Goal: Information Seeking & Learning: Learn about a topic

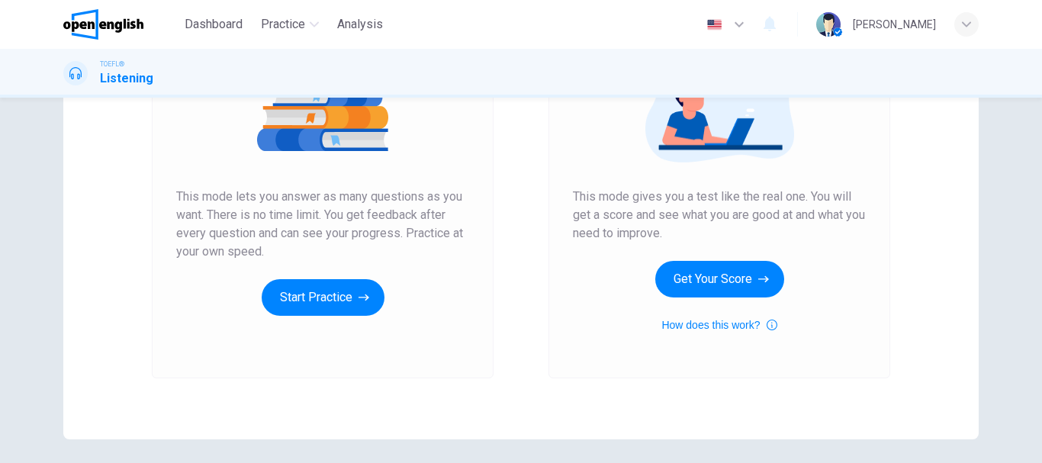
scroll to position [229, 0]
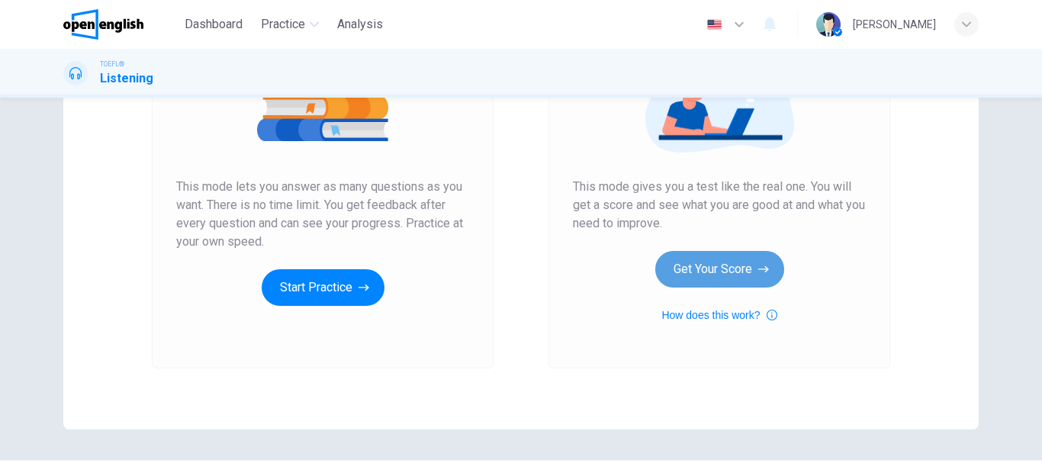
click at [715, 268] on button "Get Your Score" at bounding box center [719, 269] width 129 height 37
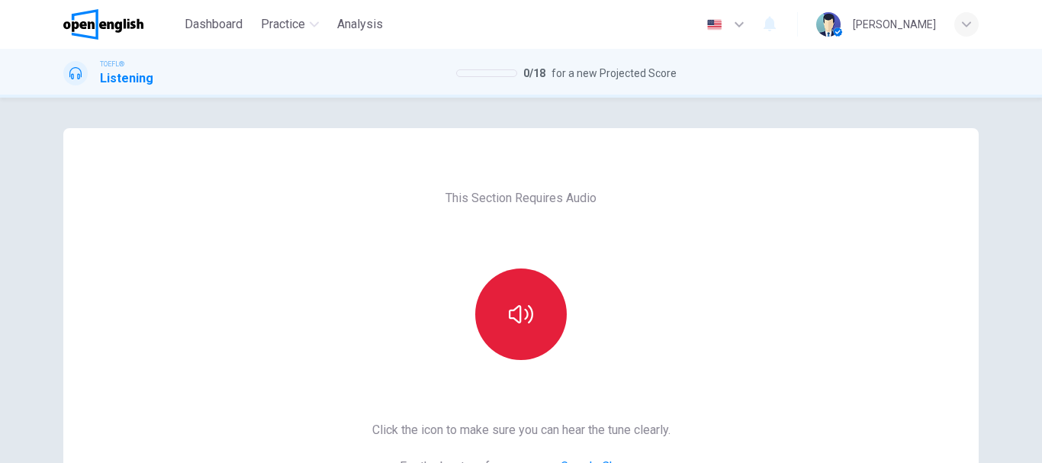
click at [507, 296] on button "button" at bounding box center [521, 315] width 92 height 92
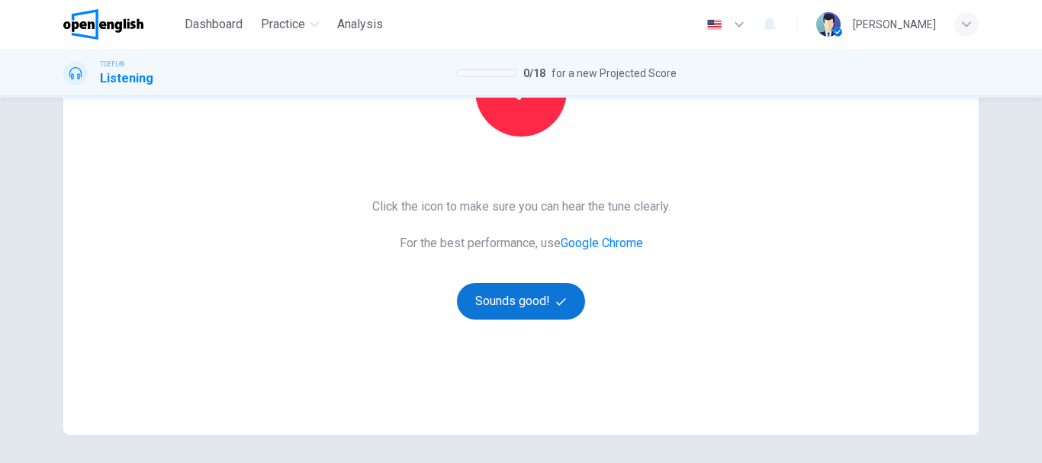
scroll to position [229, 0]
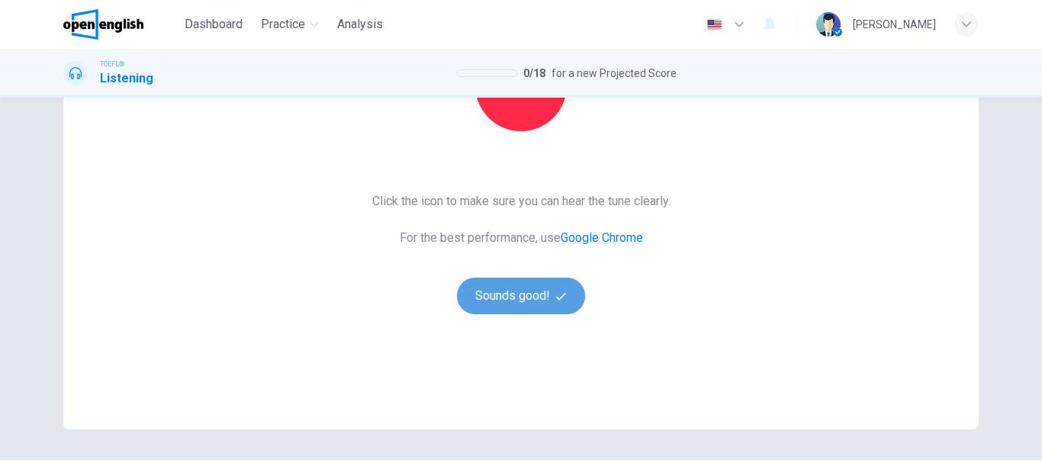
click at [544, 295] on button "Sounds good!" at bounding box center [521, 296] width 128 height 37
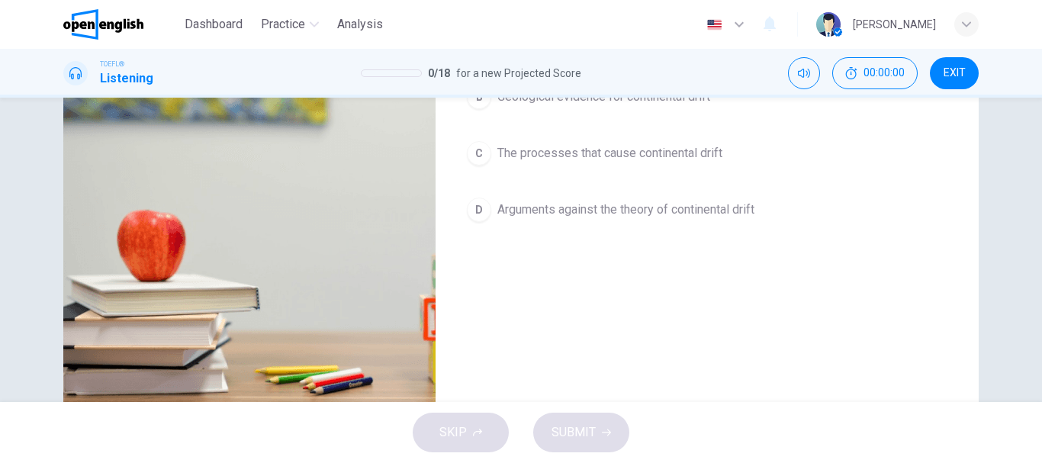
click at [79, 58] on button "button" at bounding box center [81, 39] width 24 height 37
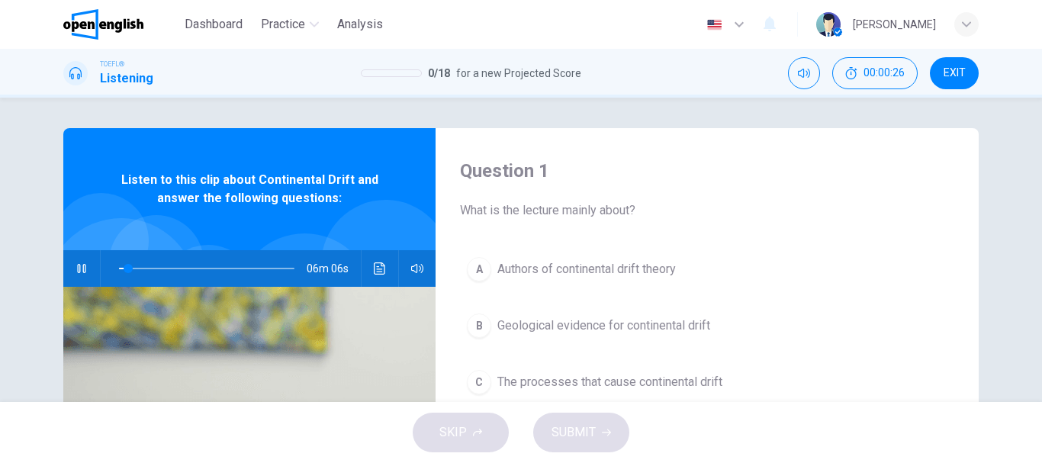
click at [841, 31] on img at bounding box center [828, 24] width 24 height 24
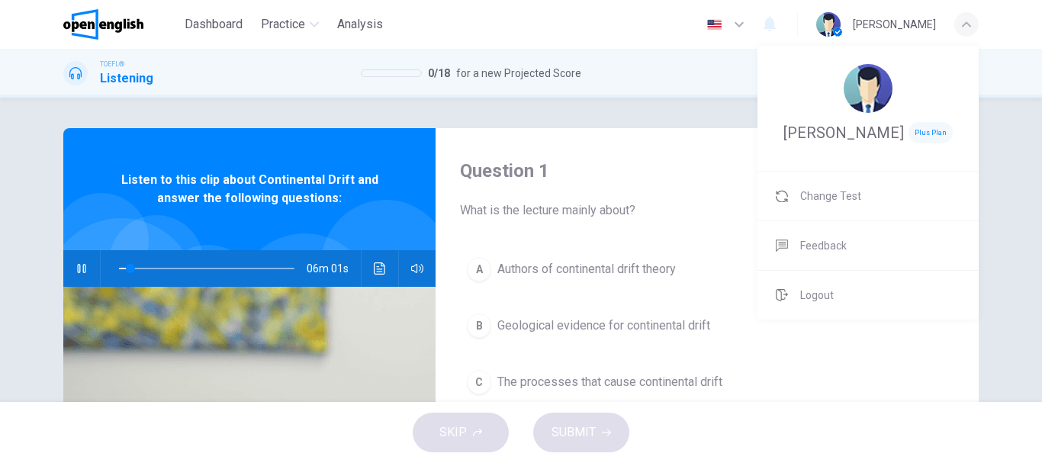
click at [619, 8] on div at bounding box center [521, 231] width 1042 height 463
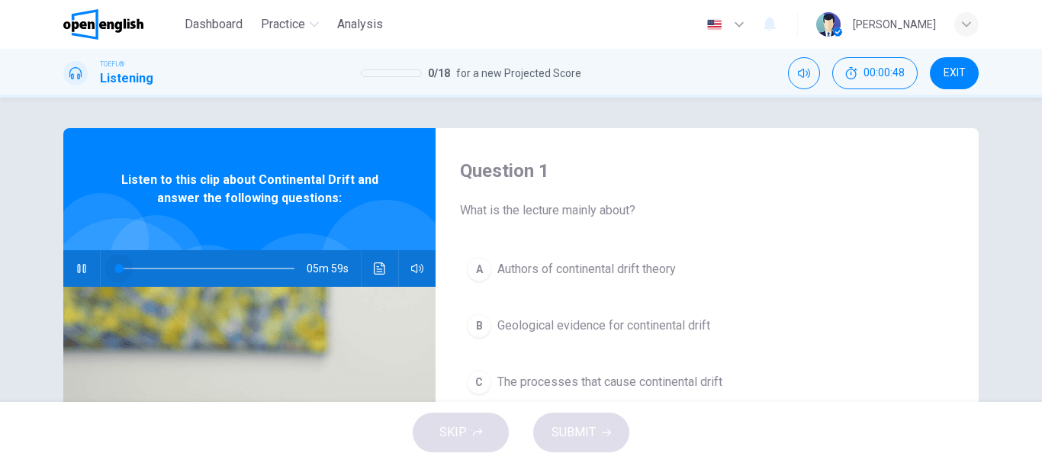
drag, startPoint x: 135, startPoint y: 270, endPoint x: 96, endPoint y: 265, distance: 39.2
click at [96, 265] on div "05m 59s" at bounding box center [249, 268] width 372 height 37
click at [77, 267] on icon "button" at bounding box center [82, 268] width 12 height 12
click at [78, 267] on icon "button" at bounding box center [82, 268] width 12 height 12
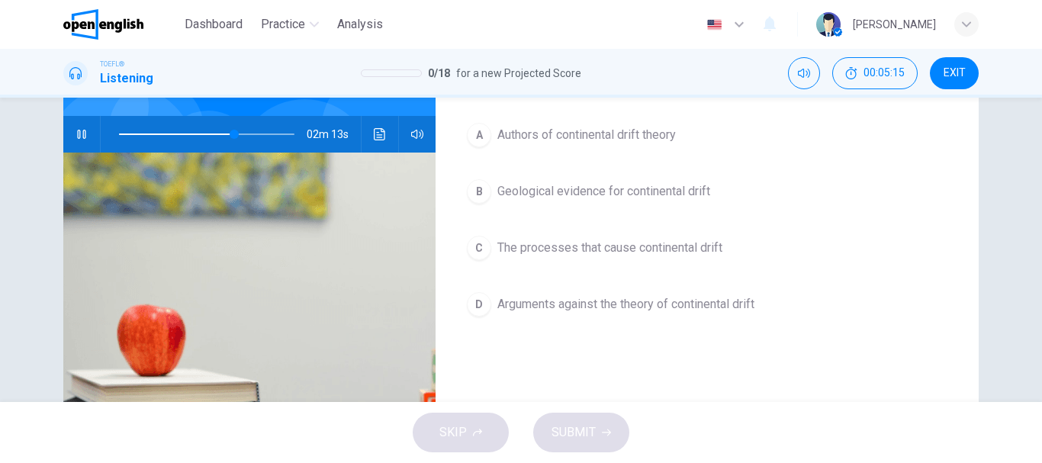
scroll to position [58, 0]
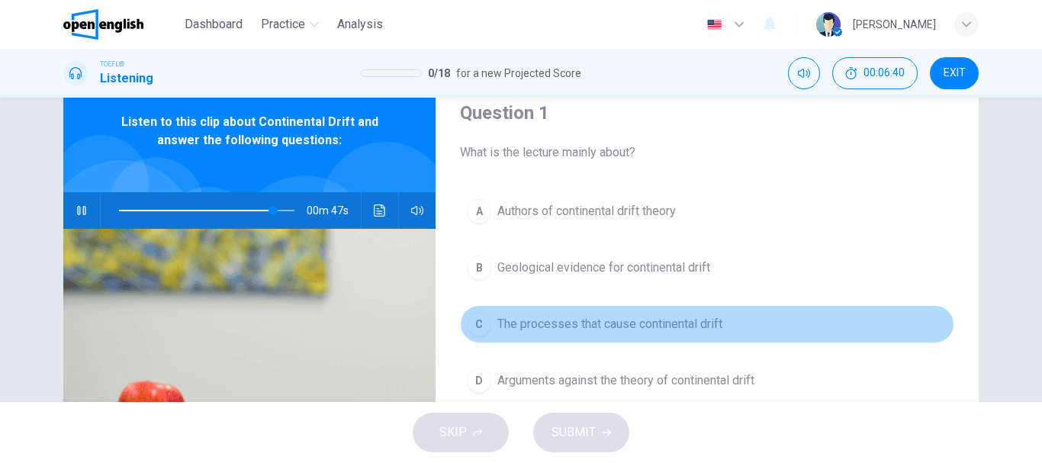
click at [601, 321] on span "The processes that cause continental drift" at bounding box center [609, 324] width 225 height 18
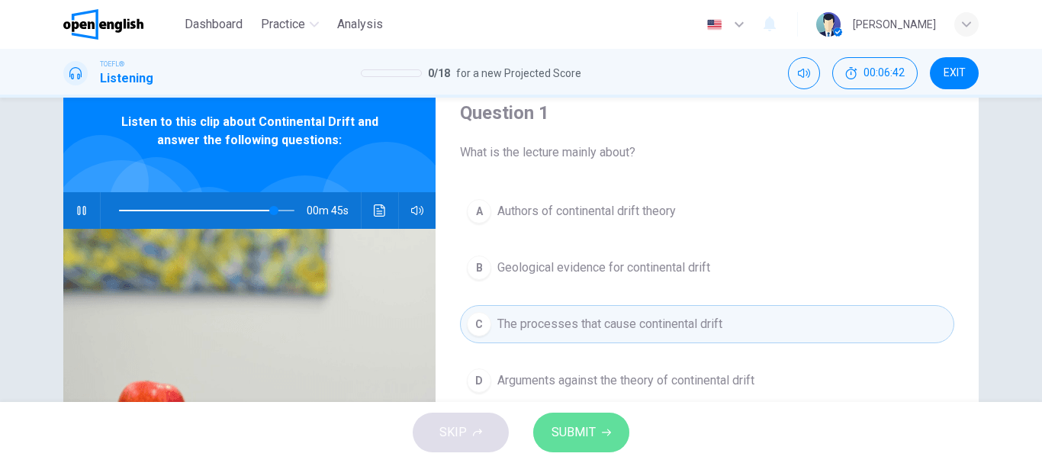
click at [616, 439] on button "SUBMIT" at bounding box center [581, 433] width 96 height 40
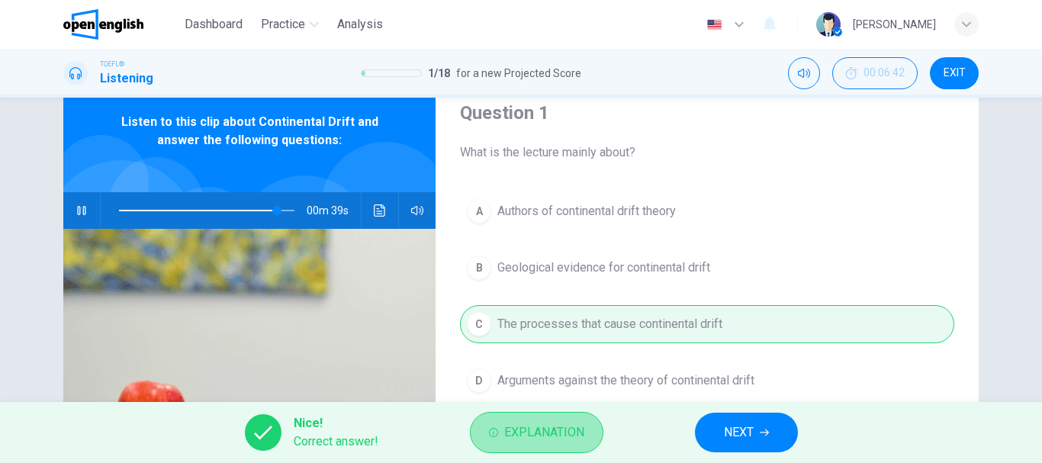
click at [556, 428] on span "Explanation" at bounding box center [544, 432] width 80 height 21
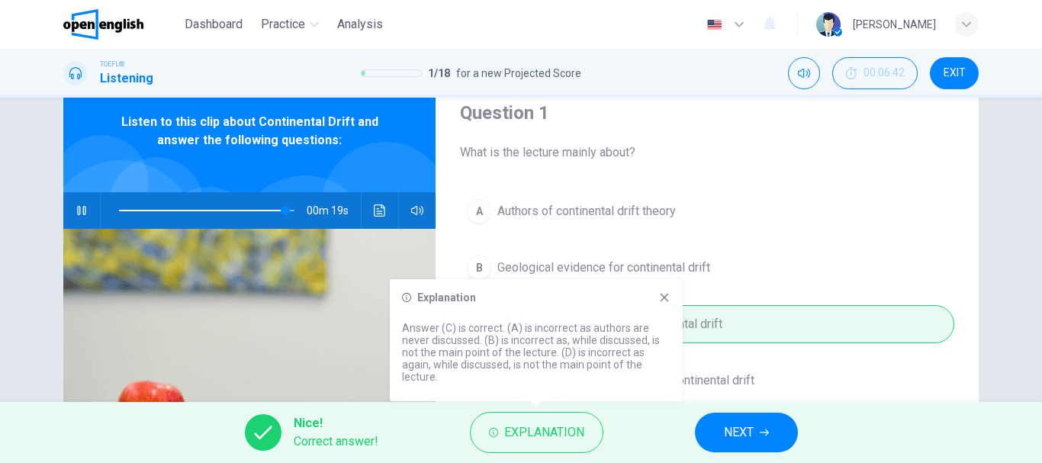
click at [664, 295] on icon at bounding box center [664, 297] width 12 height 12
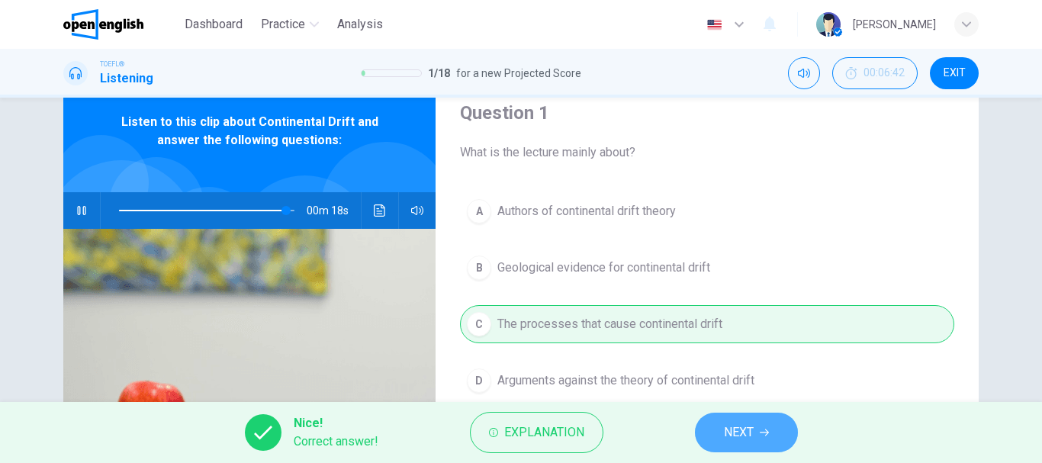
click at [753, 447] on button "NEXT" at bounding box center [746, 433] width 103 height 40
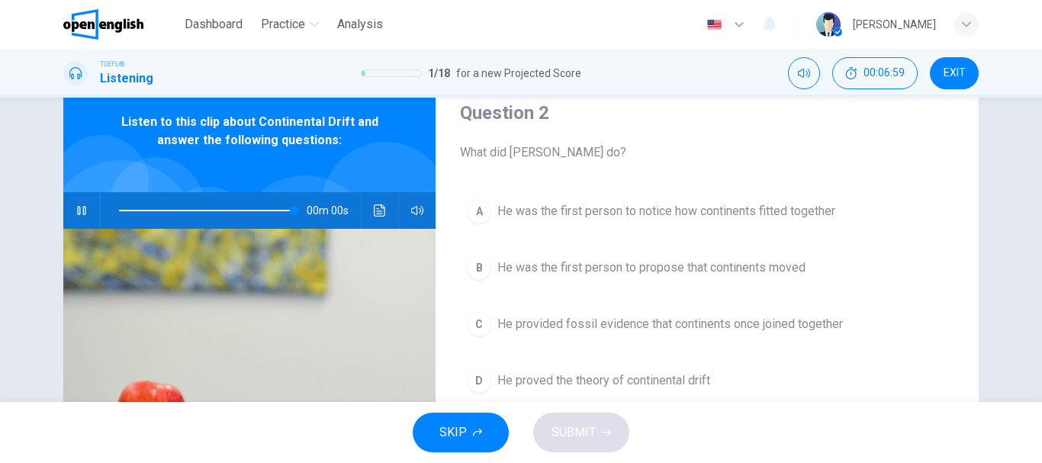
type input "*"
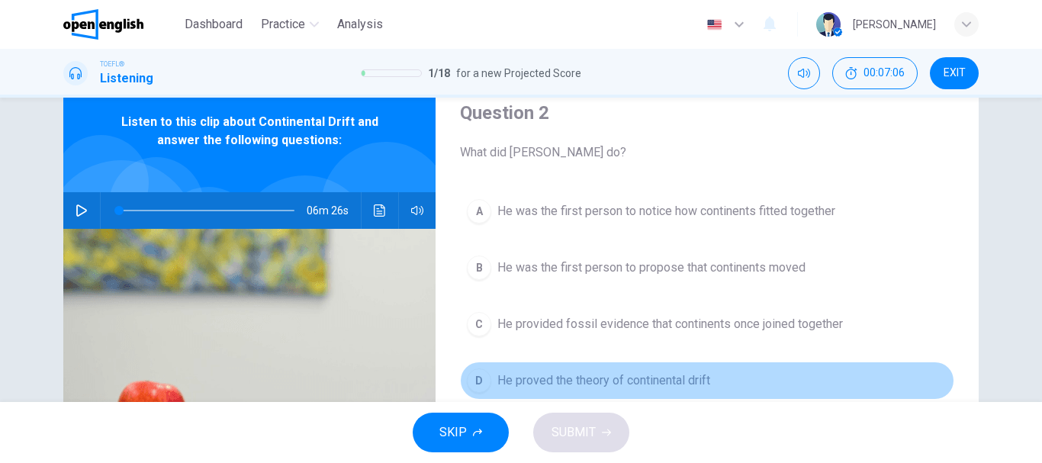
drag, startPoint x: 599, startPoint y: 384, endPoint x: 572, endPoint y: 384, distance: 26.7
click at [598, 384] on span "He proved the theory of continental drift" at bounding box center [603, 381] width 213 height 18
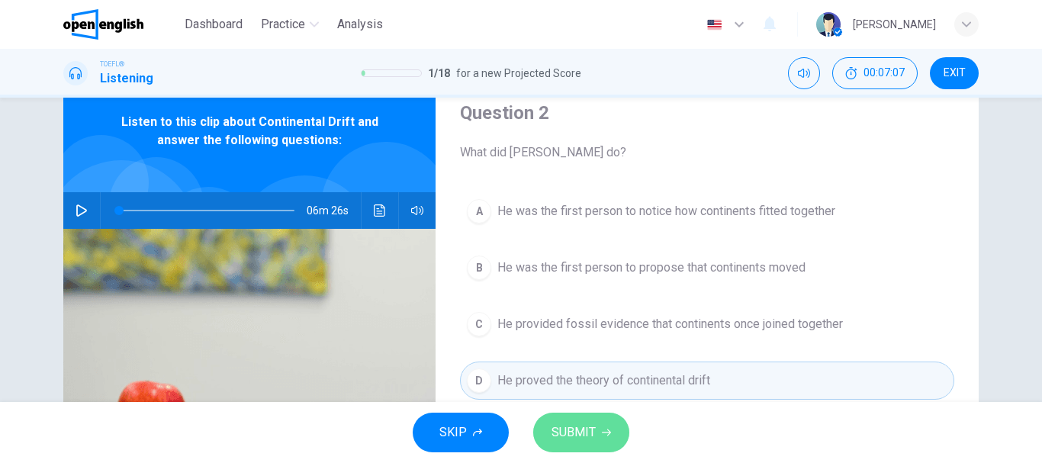
click at [582, 416] on button "SUBMIT" at bounding box center [581, 433] width 96 height 40
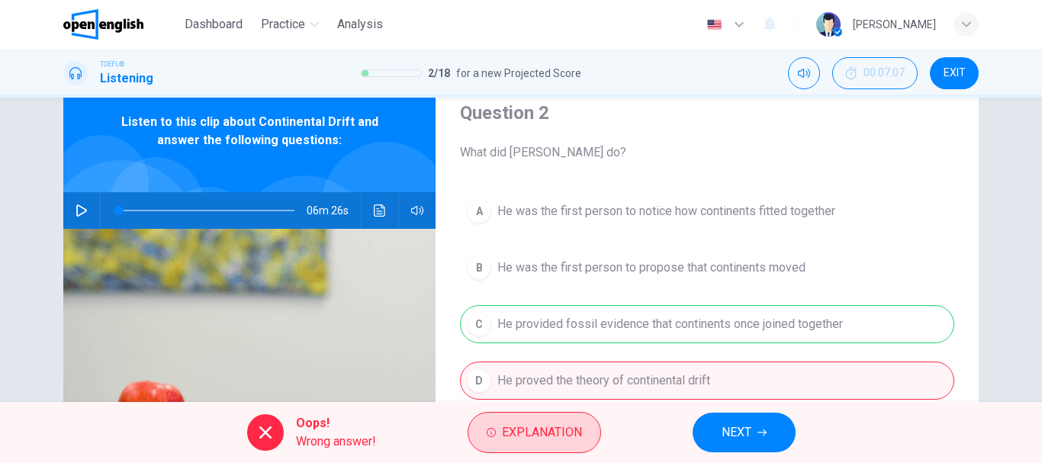
click at [550, 439] on span "Explanation" at bounding box center [542, 432] width 80 height 21
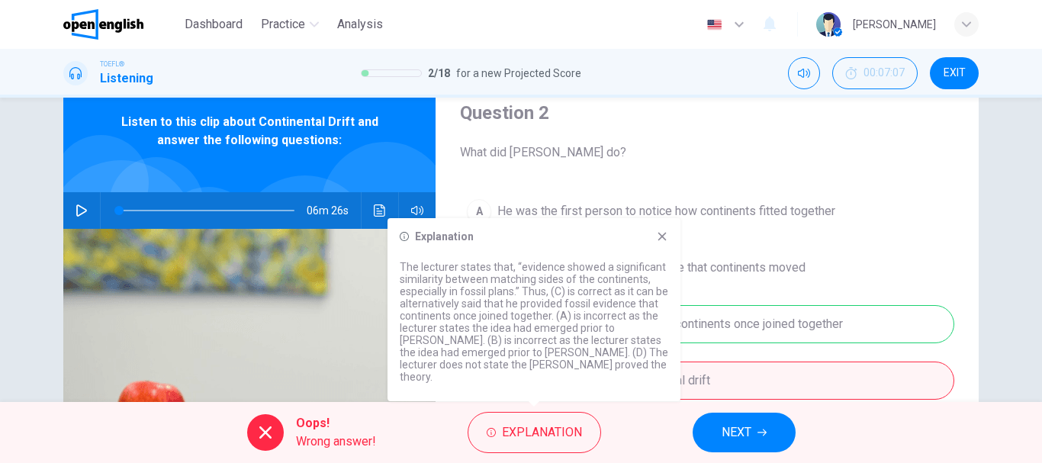
click at [878, 256] on div "A He was the first person to notice how continents fitted together B He was the…" at bounding box center [707, 311] width 494 height 238
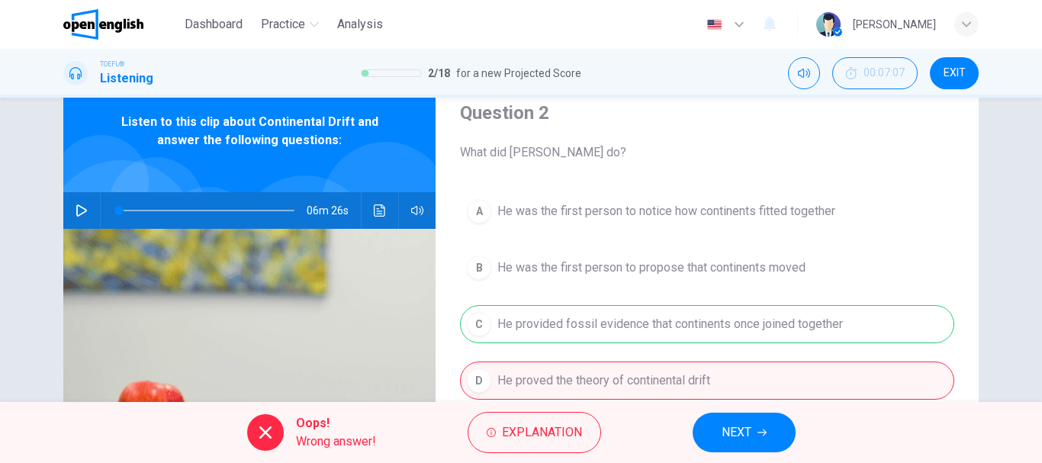
drag, startPoint x: 770, startPoint y: 449, endPoint x: 767, endPoint y: 438, distance: 10.9
click at [770, 446] on button "NEXT" at bounding box center [744, 433] width 103 height 40
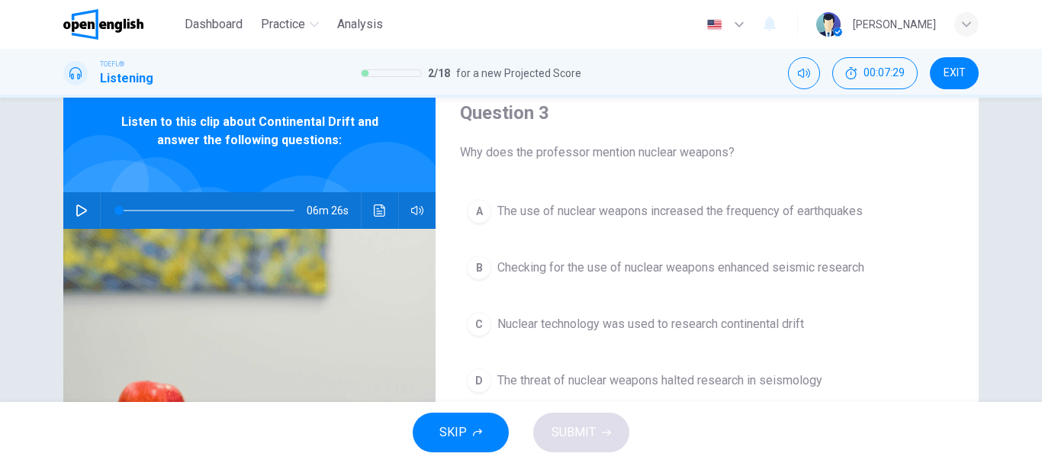
click at [584, 270] on span "Checking for the use of nuclear weapons enhanced seismic research" at bounding box center [680, 268] width 367 height 18
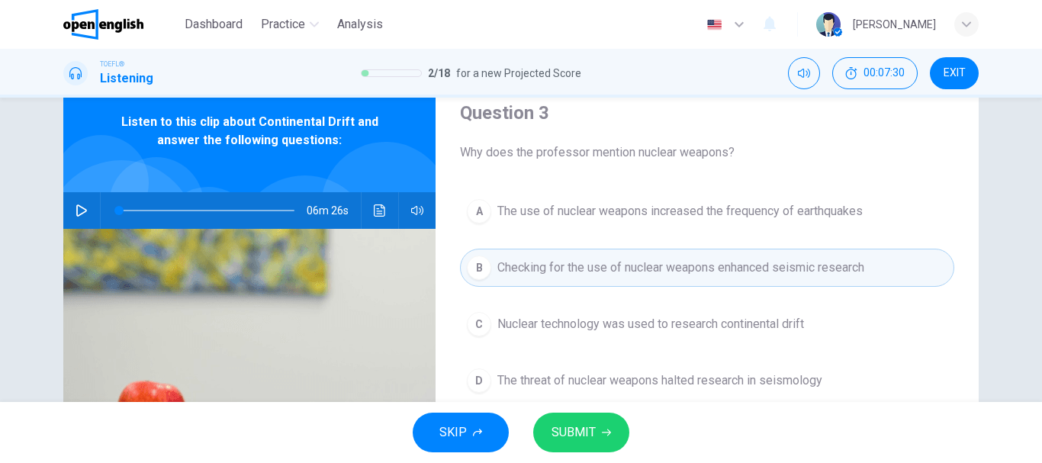
click at [579, 436] on span "SUBMIT" at bounding box center [574, 432] width 44 height 21
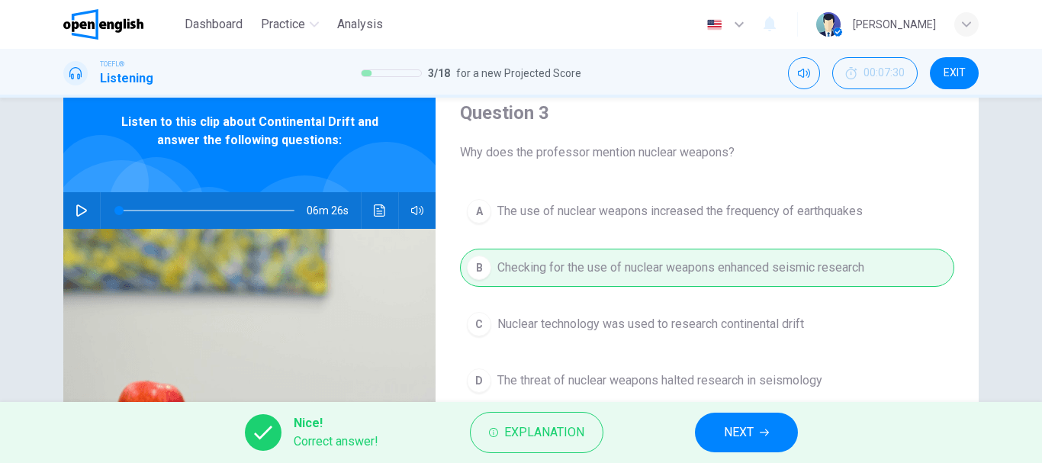
click at [734, 420] on button "NEXT" at bounding box center [746, 433] width 103 height 40
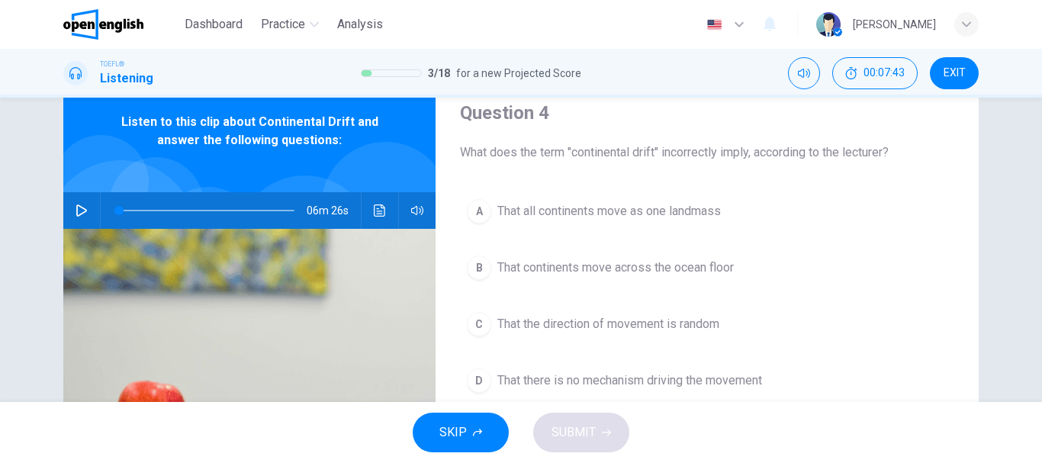
click at [684, 317] on span "That the direction of movement is random" at bounding box center [608, 324] width 222 height 18
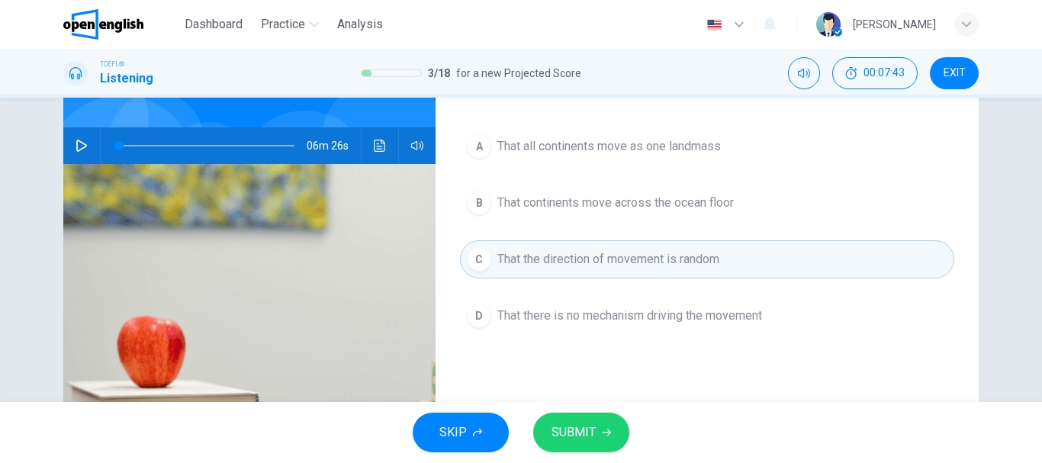
scroll to position [211, 0]
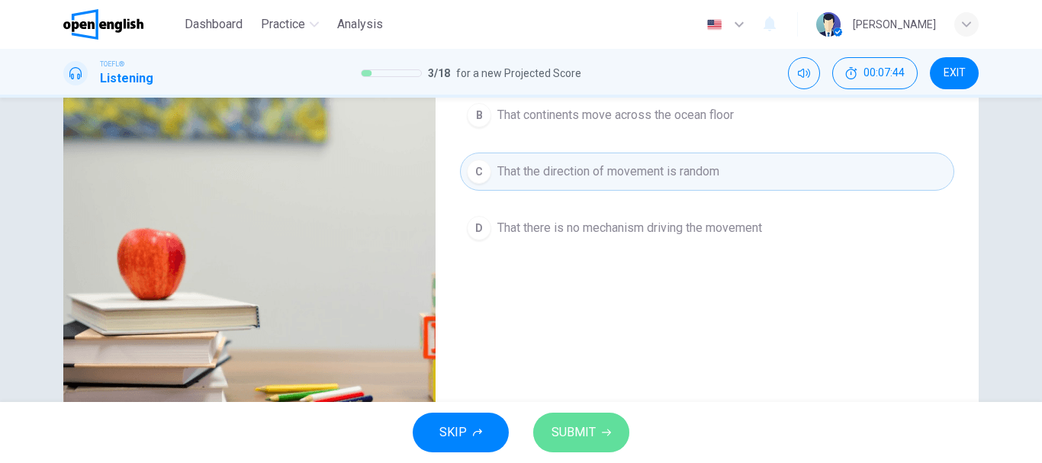
click at [600, 427] on button "SUBMIT" at bounding box center [581, 433] width 96 height 40
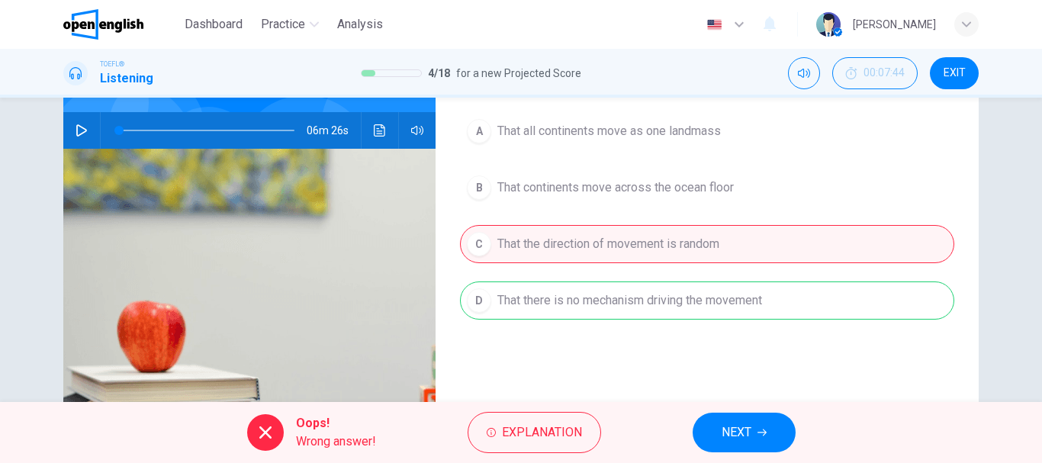
scroll to position [134, 0]
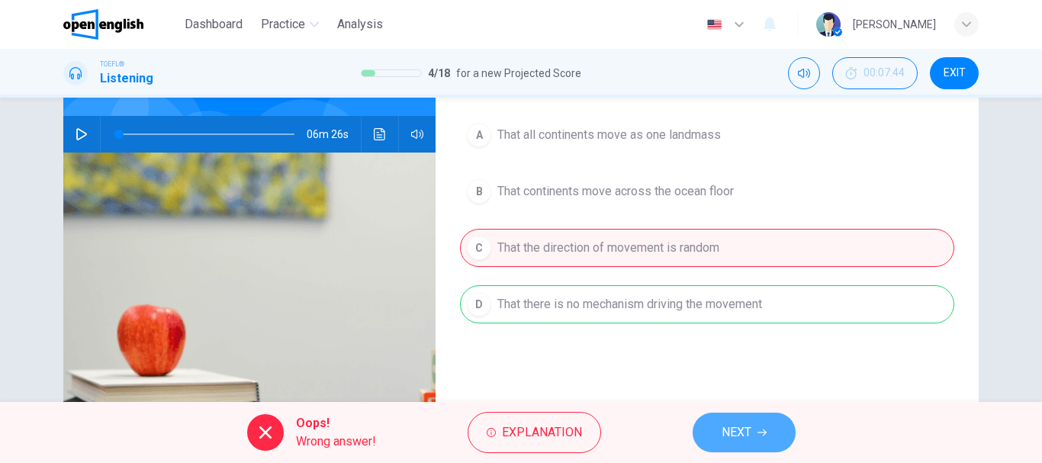
click at [759, 436] on icon "button" at bounding box center [762, 432] width 9 height 9
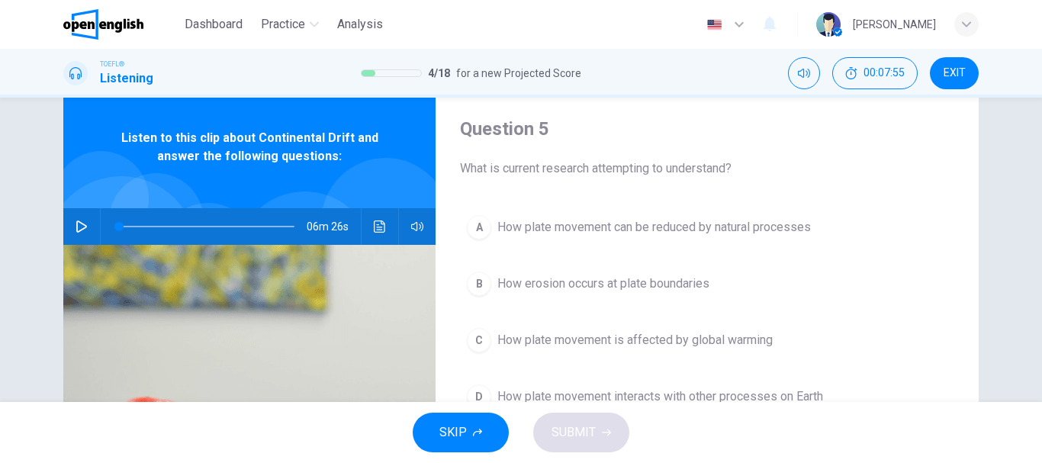
scroll to position [76, 0]
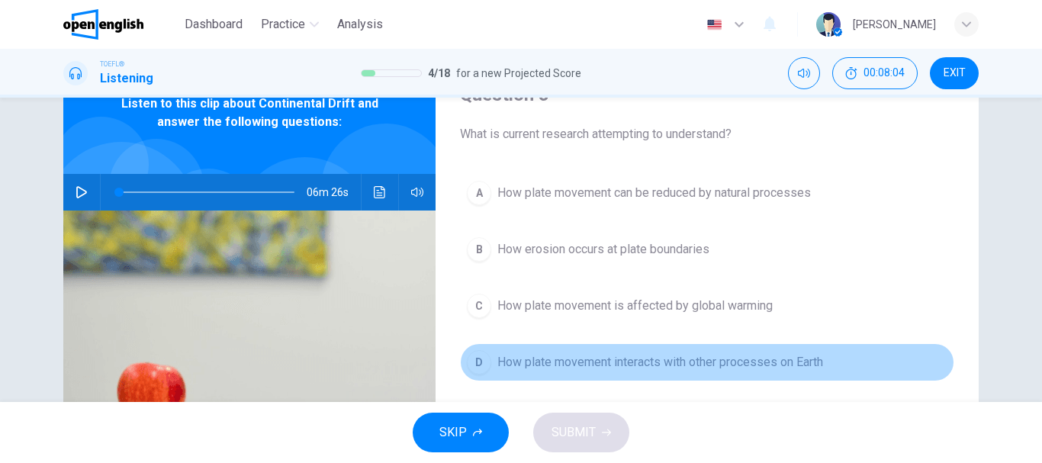
drag, startPoint x: 510, startPoint y: 359, endPoint x: 518, endPoint y: 372, distance: 15.4
click at [511, 359] on span "How plate movement interacts with other processes on Earth" at bounding box center [660, 362] width 326 height 18
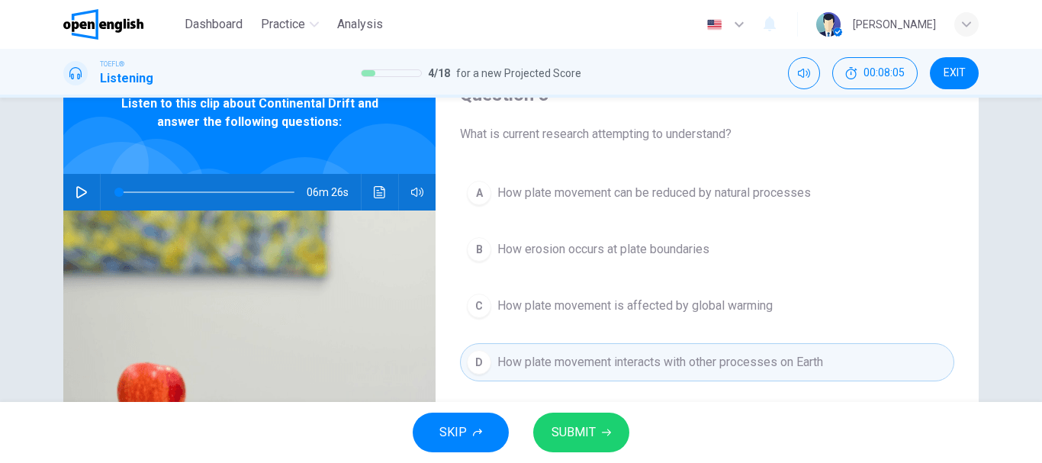
click at [568, 426] on span "SUBMIT" at bounding box center [574, 432] width 44 height 21
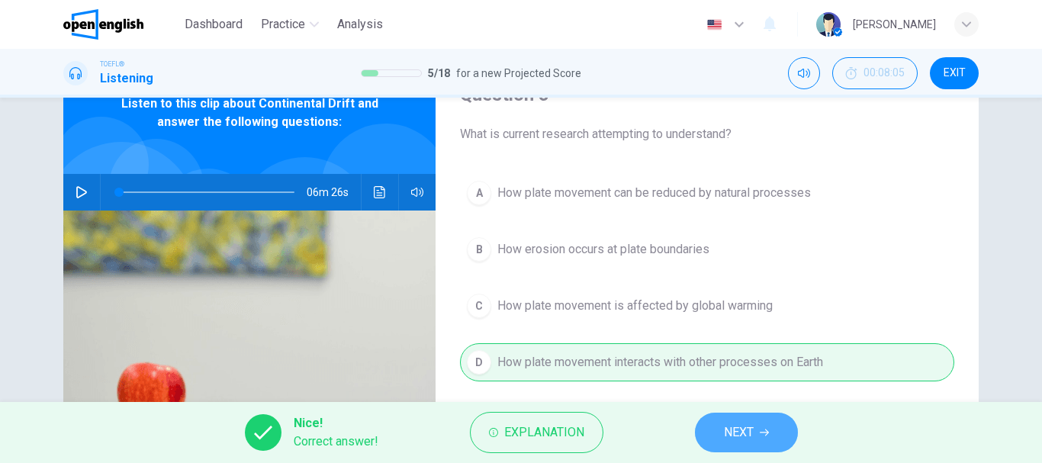
click at [727, 418] on button "NEXT" at bounding box center [746, 433] width 103 height 40
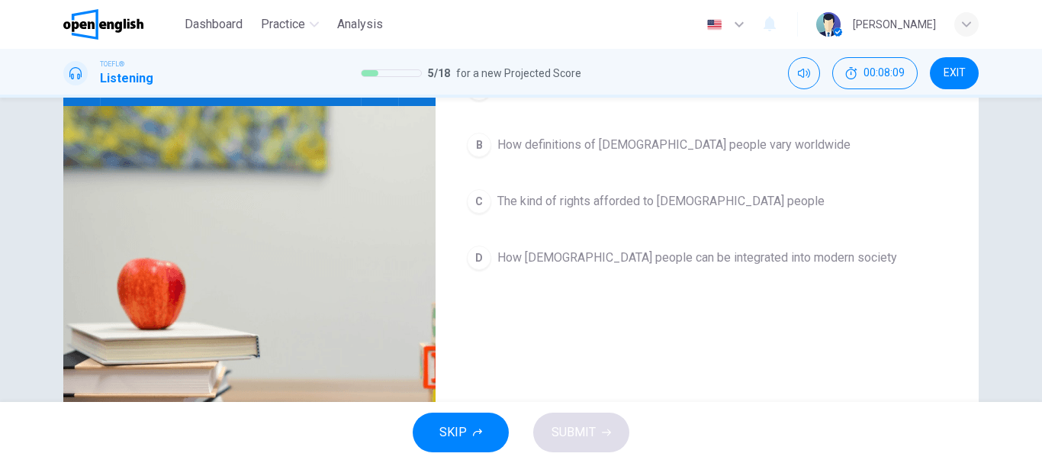
scroll to position [0, 0]
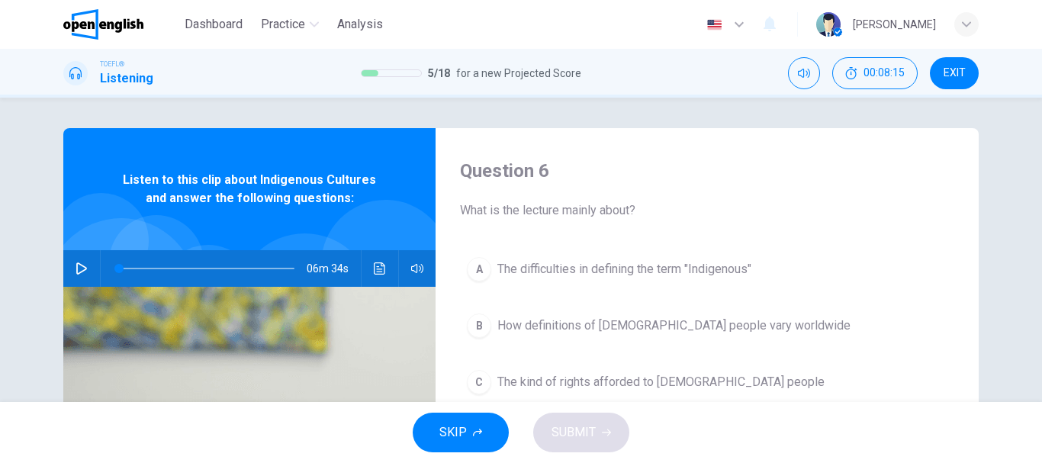
click at [94, 21] on img at bounding box center [103, 24] width 80 height 31
